Goal: Task Accomplishment & Management: Use online tool/utility

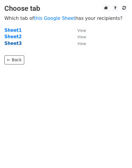
click at [13, 43] on strong "Sheet3" at bounding box center [12, 43] width 17 height 5
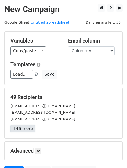
click at [18, 128] on link "+46 more" at bounding box center [22, 128] width 24 height 7
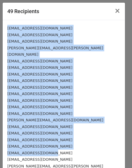
drag, startPoint x: 7, startPoint y: 27, endPoint x: 46, endPoint y: 149, distance: 128.8
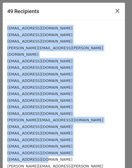
click at [78, 64] on div "burul_@inbox.ru" at bounding box center [63, 67] width 113 height 7
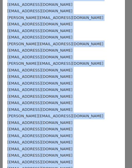
scroll to position [206, 0]
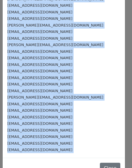
drag, startPoint x: 4, startPoint y: 28, endPoint x: 31, endPoint y: 182, distance: 156.3
click at [31, 168] on html "New Campaign Daily emails left: 50 Google Sheet: Untitled spreadsheet Variables…" at bounding box center [66, 113] width 132 height 227
copy form "xorazmli@8nbox.ru atfudc@gmail.com braraw214144@aewx.com levina.olga@gmail.com …"
